Goal: Navigation & Orientation: Find specific page/section

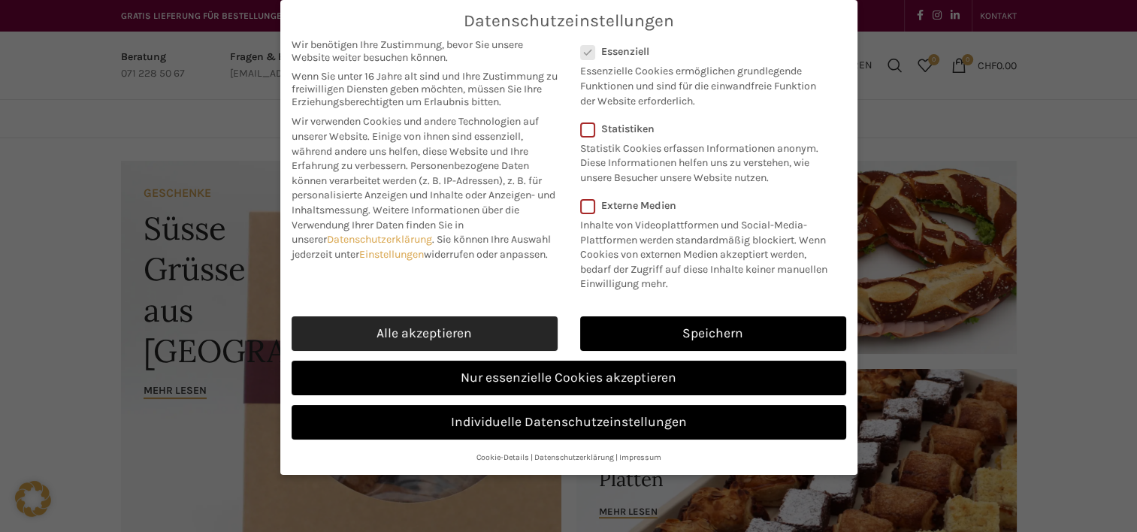
click at [443, 322] on link "Alle akzeptieren" at bounding box center [425, 333] width 266 height 35
checkbox input "true"
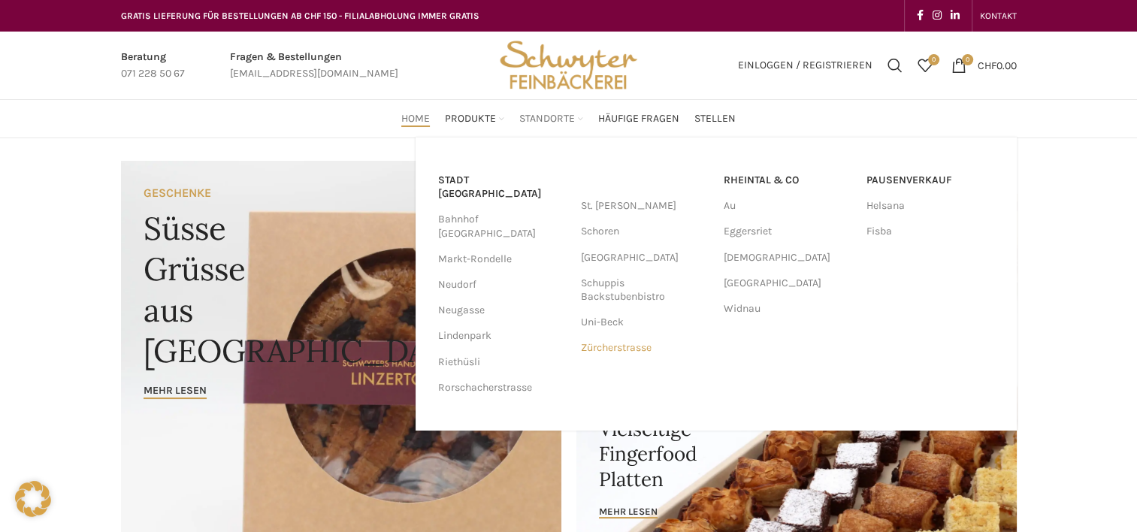
click at [630, 352] on link "Zürcherstrasse" at bounding box center [645, 348] width 128 height 26
